Goal: Task Accomplishment & Management: Manage account settings

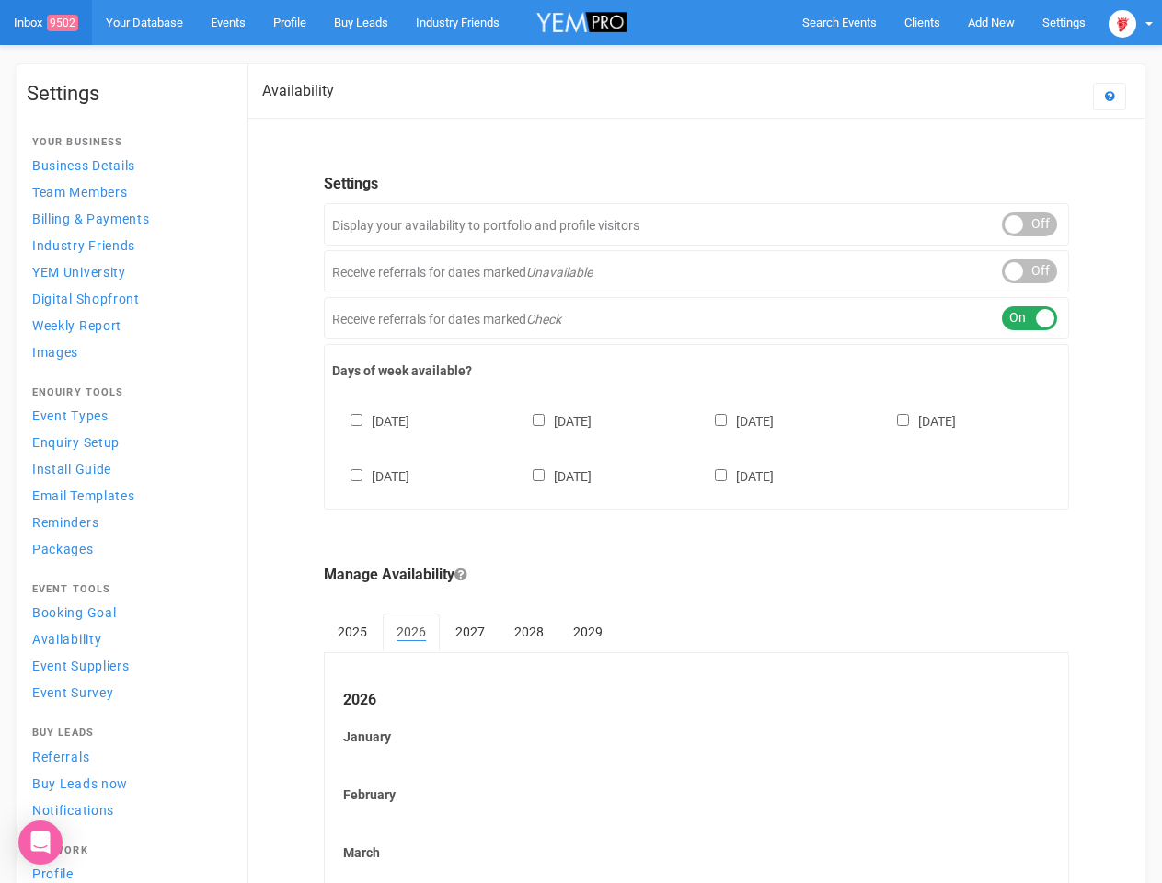
click at [581, 442] on div "[DATE] [DATE] [DATE] [DATE] [DATE] [DATE] [DATE]" at bounding box center [696, 440] width 729 height 110
click at [839, 22] on span "Search Events" at bounding box center [839, 23] width 75 height 14
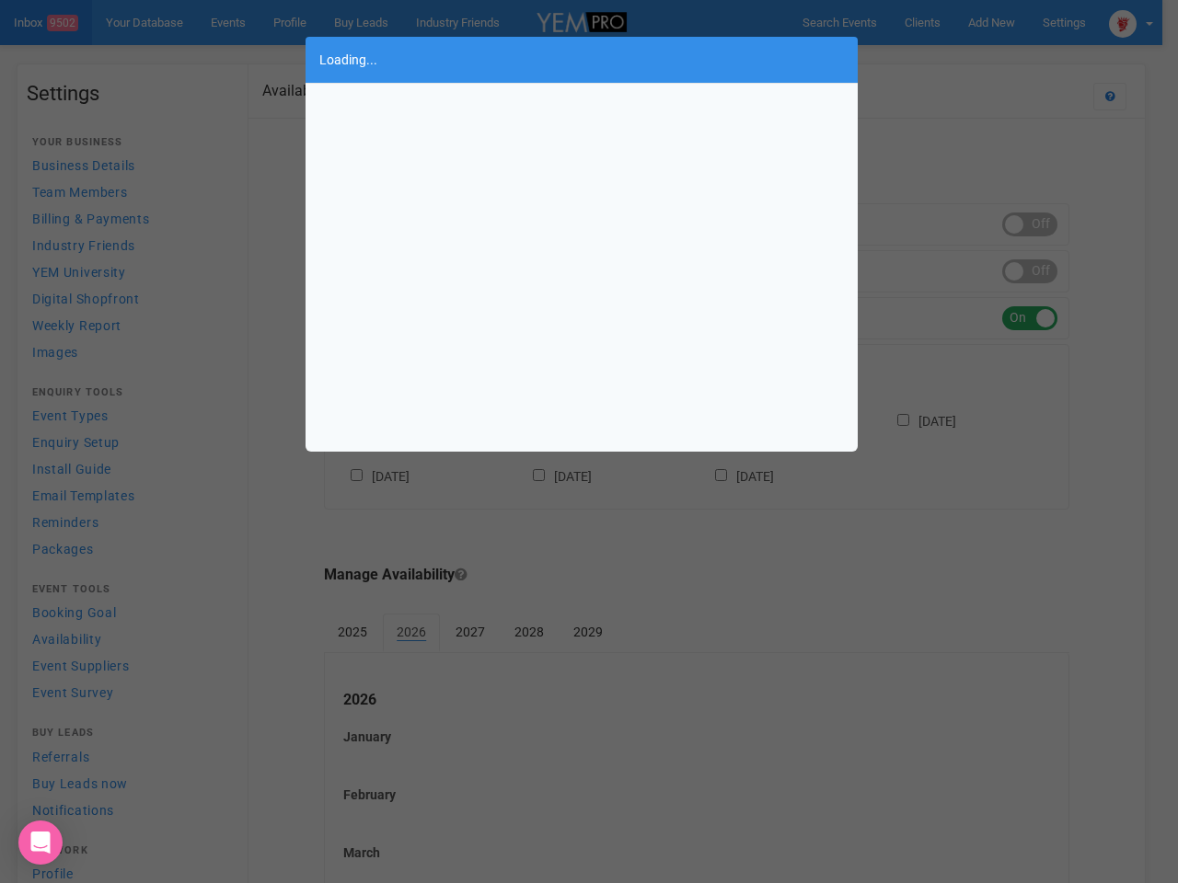
click at [991, 22] on div "Loading..." at bounding box center [589, 441] width 1178 height 883
click at [949, 59] on div "Loading..." at bounding box center [589, 441] width 1178 height 883
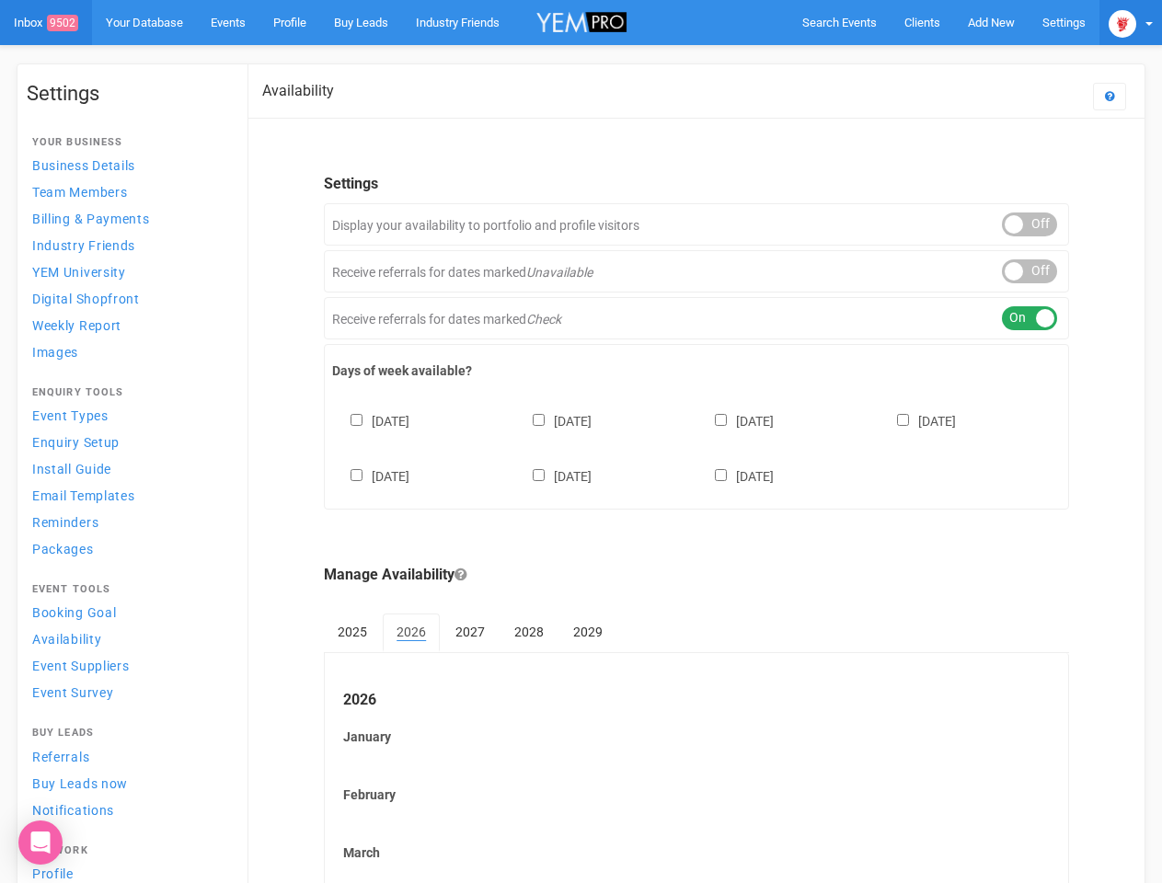
click at [1131, 22] on img at bounding box center [1123, 24] width 28 height 28
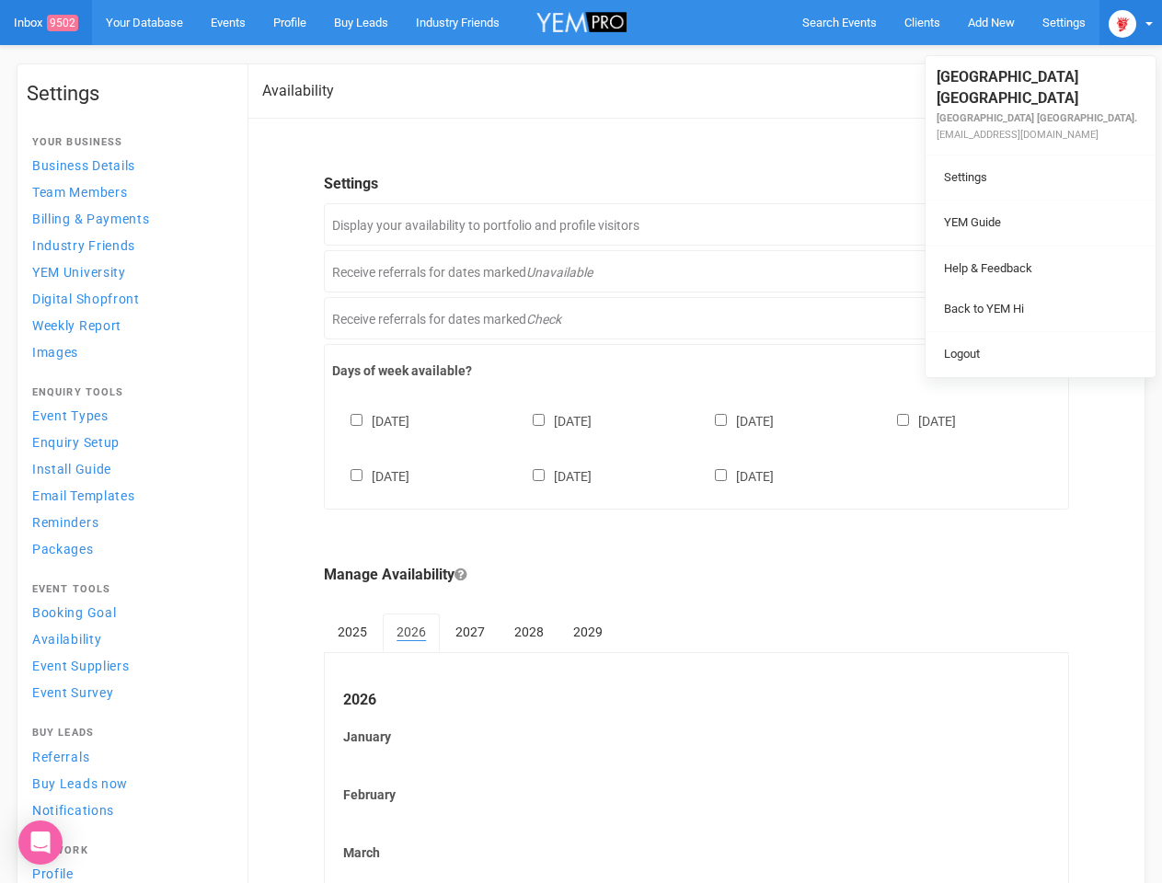
click at [1030, 246] on li at bounding box center [1041, 246] width 230 height 1
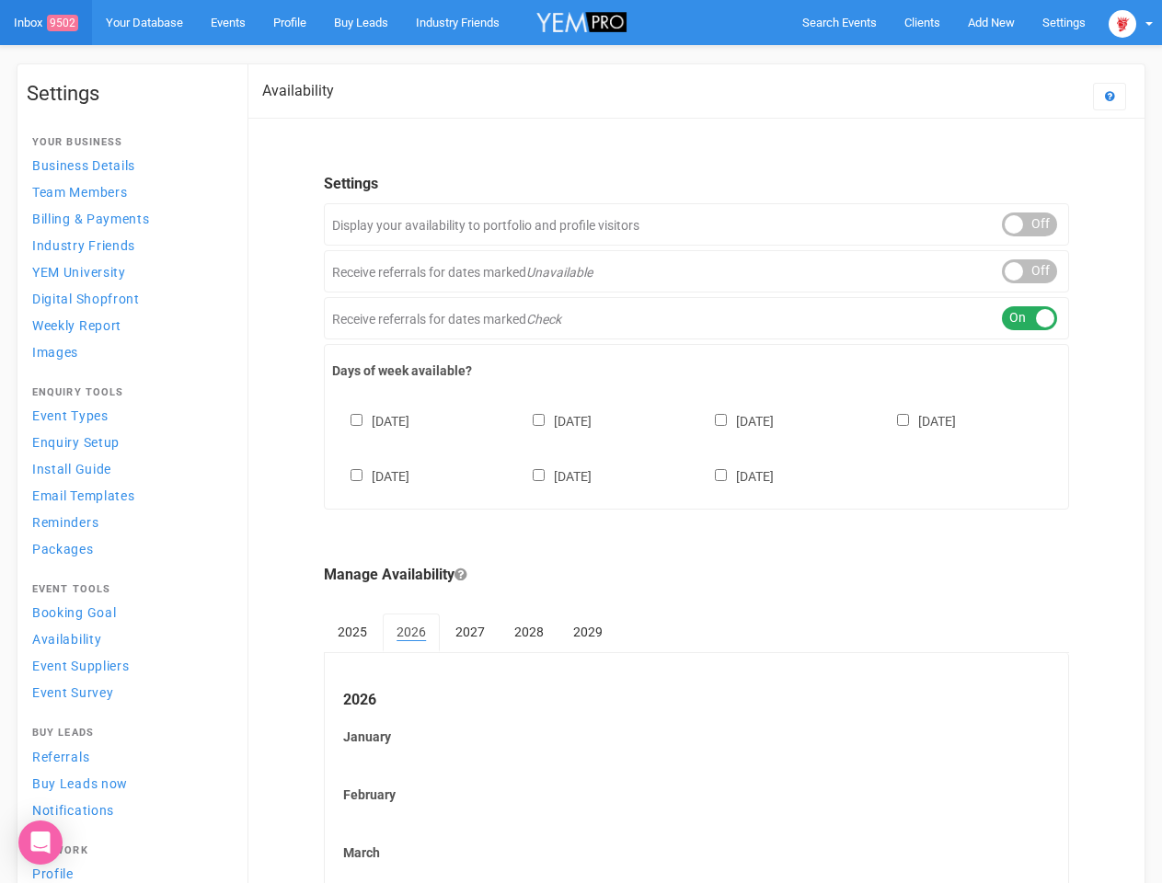
click at [1030, 271] on div "ON OFF" at bounding box center [1029, 271] width 55 height 24
click at [1030, 318] on div "ON OFF" at bounding box center [1029, 318] width 55 height 24
click at [697, 446] on div "[DATE] [DATE] [DATE] [DATE] [DATE] [DATE] [DATE]" at bounding box center [696, 440] width 729 height 110
